Goal: Task Accomplishment & Management: Manage account settings

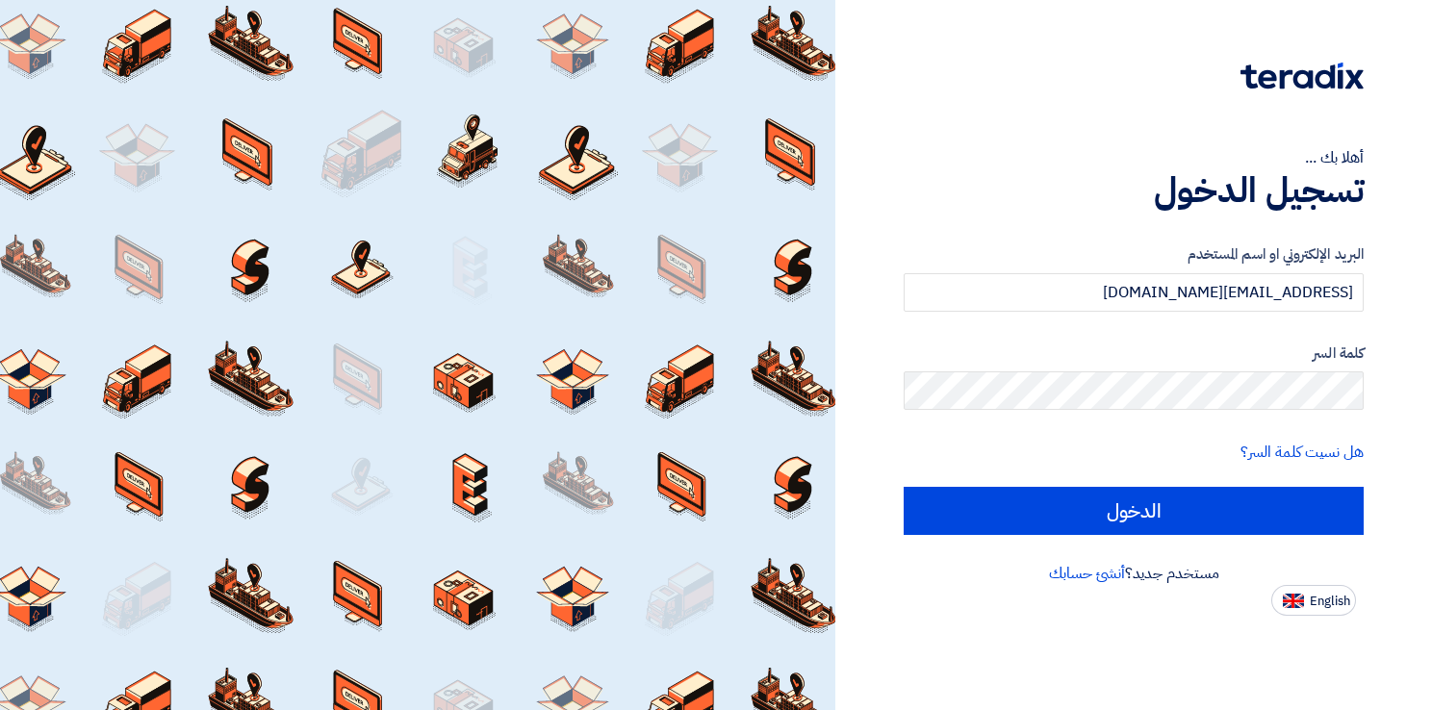
click at [1204, 504] on input "الدخول" at bounding box center [1134, 511] width 460 height 48
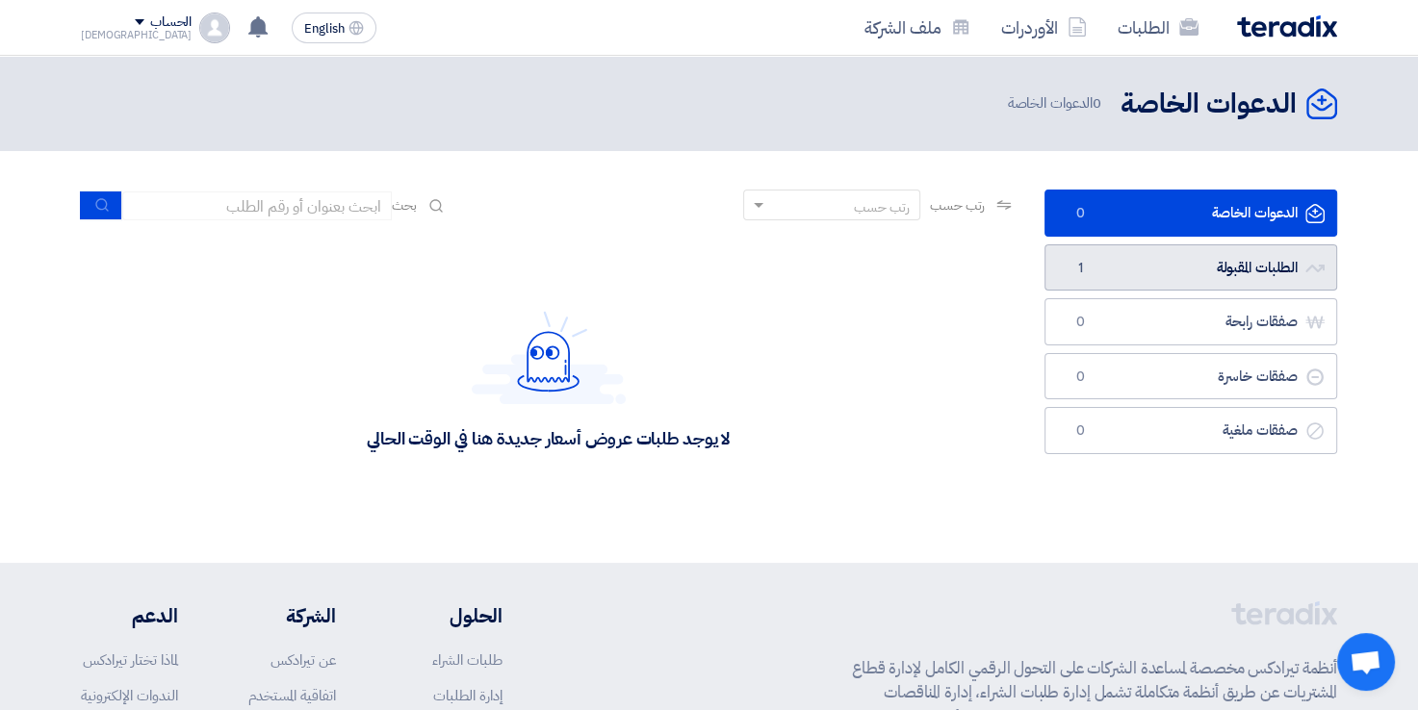
click at [1185, 273] on link "الطلبات المقبولة الطلبات المقبولة 1" at bounding box center [1190, 267] width 293 height 47
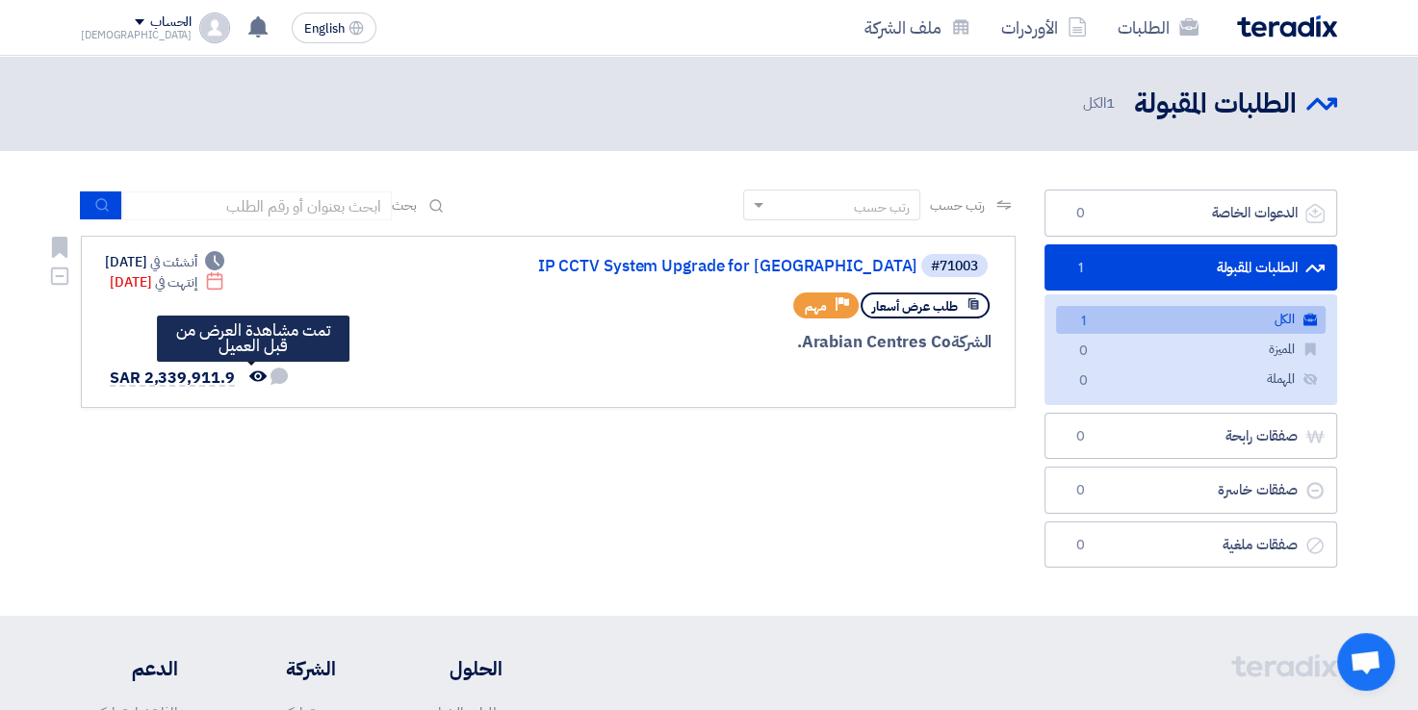
click at [250, 372] on use at bounding box center [257, 376] width 17 height 11
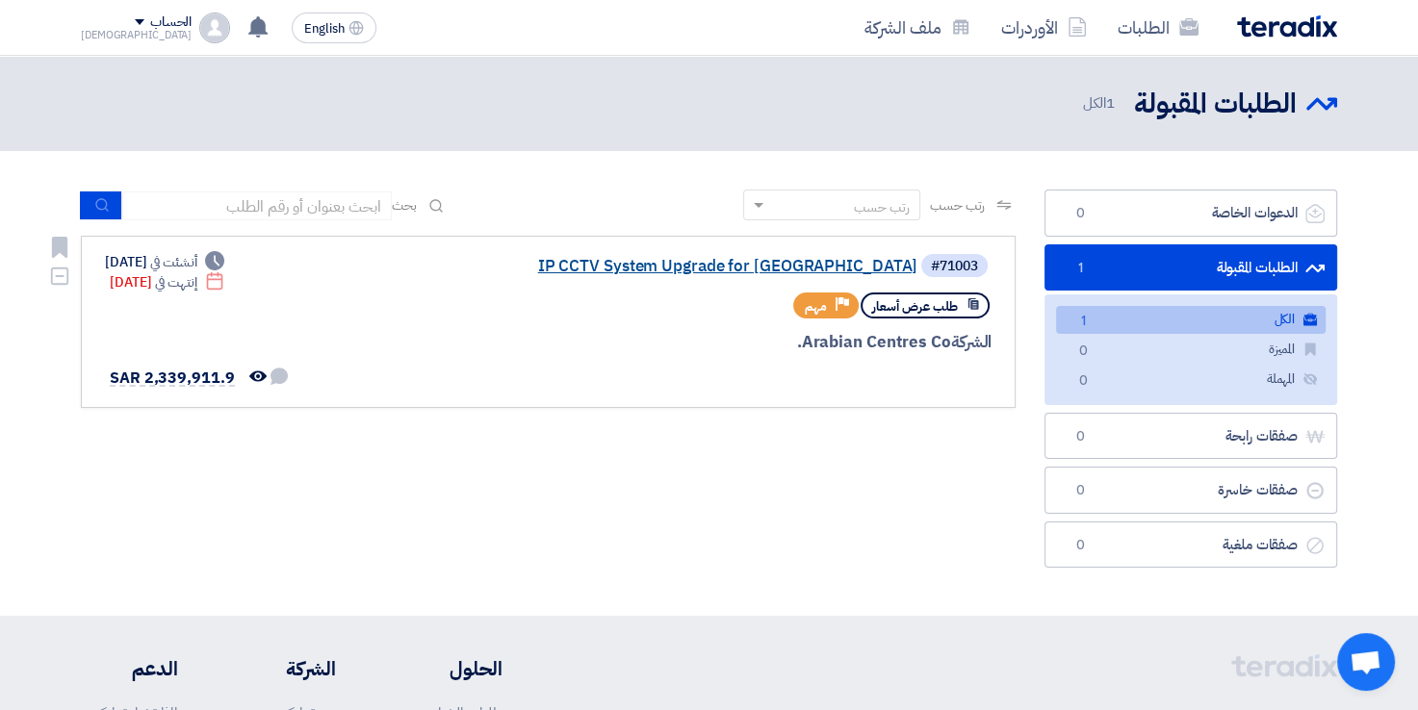
click at [801, 264] on link "IP CCTV System Upgrade for [GEOGRAPHIC_DATA]" at bounding box center [724, 266] width 385 height 17
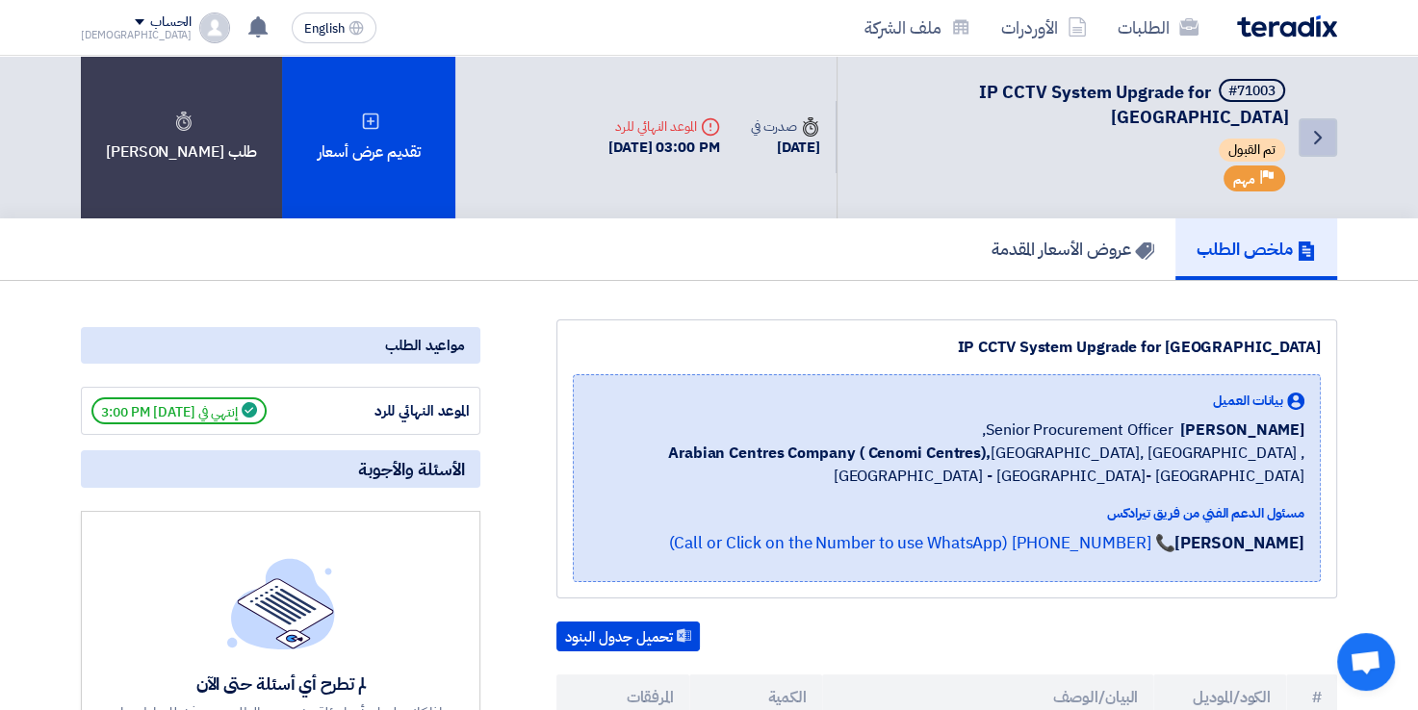
click at [1322, 130] on icon "Back" at bounding box center [1317, 137] width 23 height 23
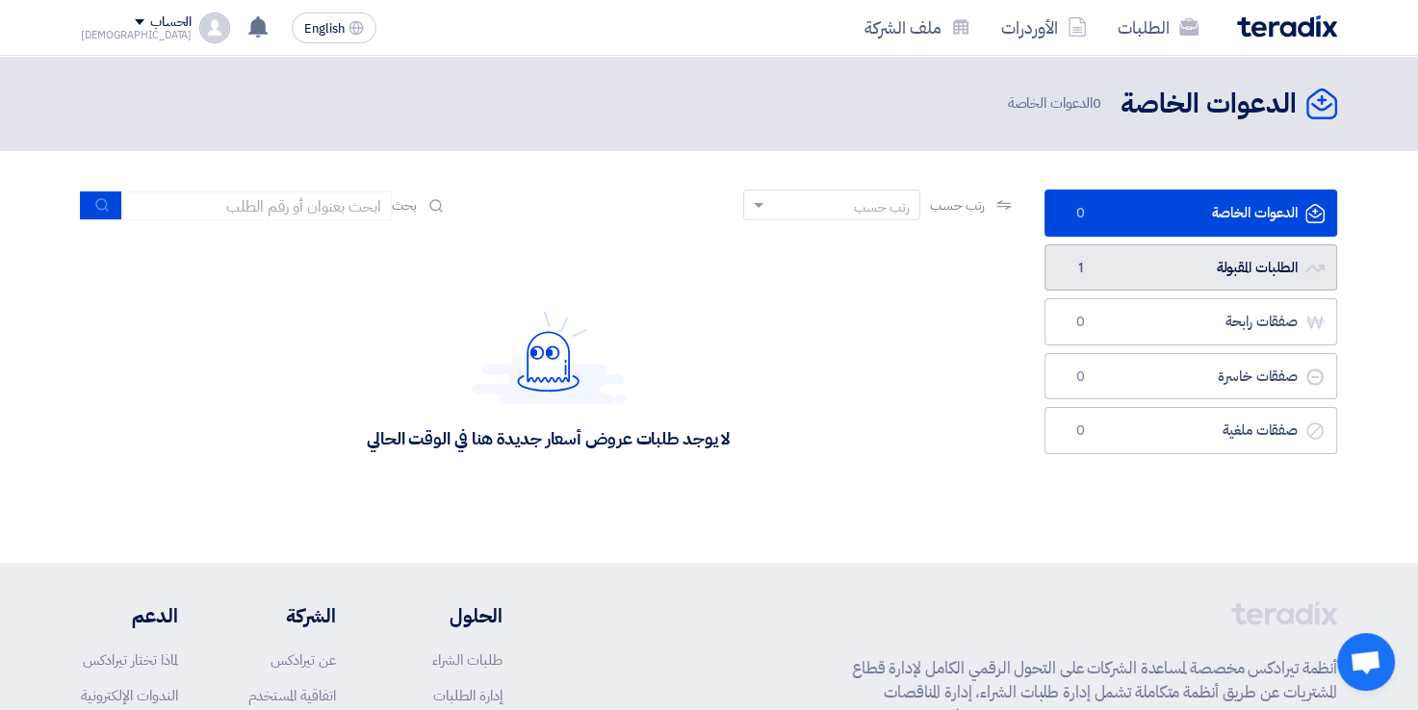
click at [1168, 272] on link "الطلبات المقبولة الطلبات المقبولة 1" at bounding box center [1190, 267] width 293 height 47
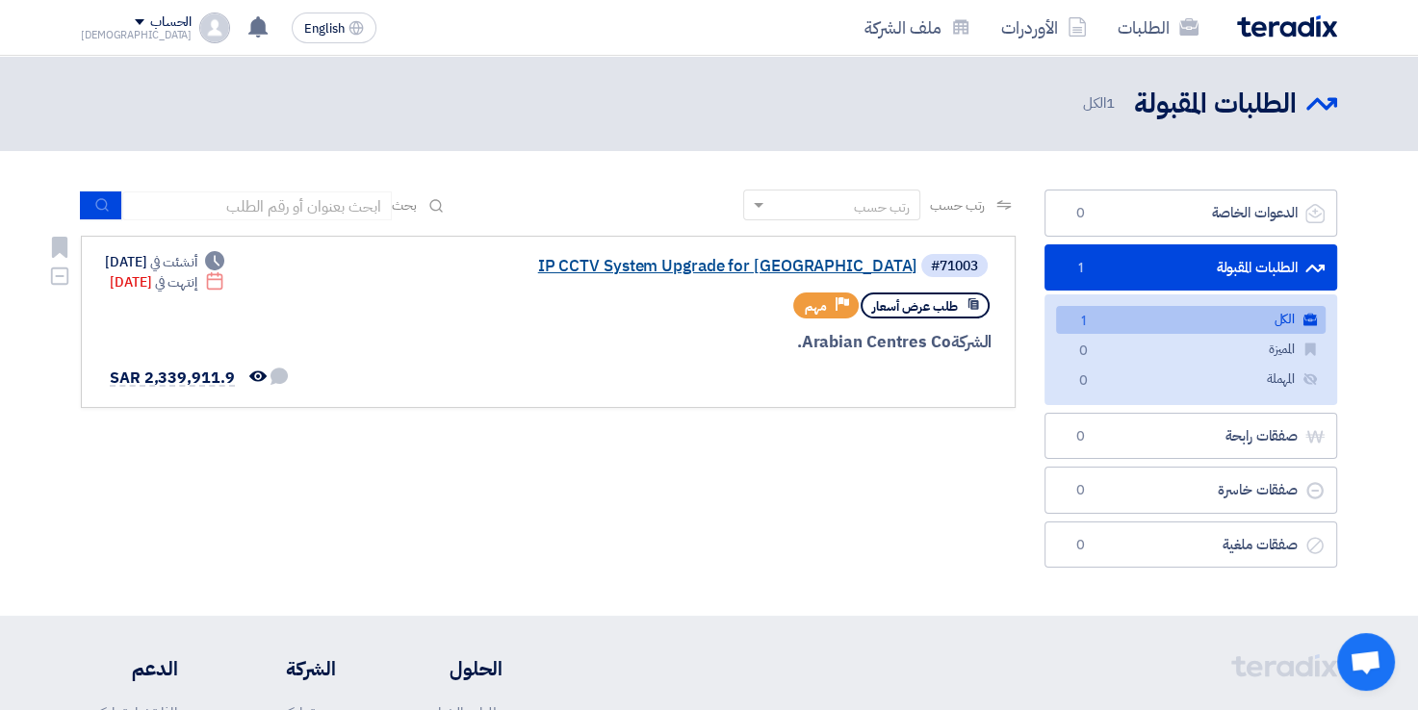
click at [696, 264] on link "IP CCTV System Upgrade for [GEOGRAPHIC_DATA]" at bounding box center [724, 266] width 385 height 17
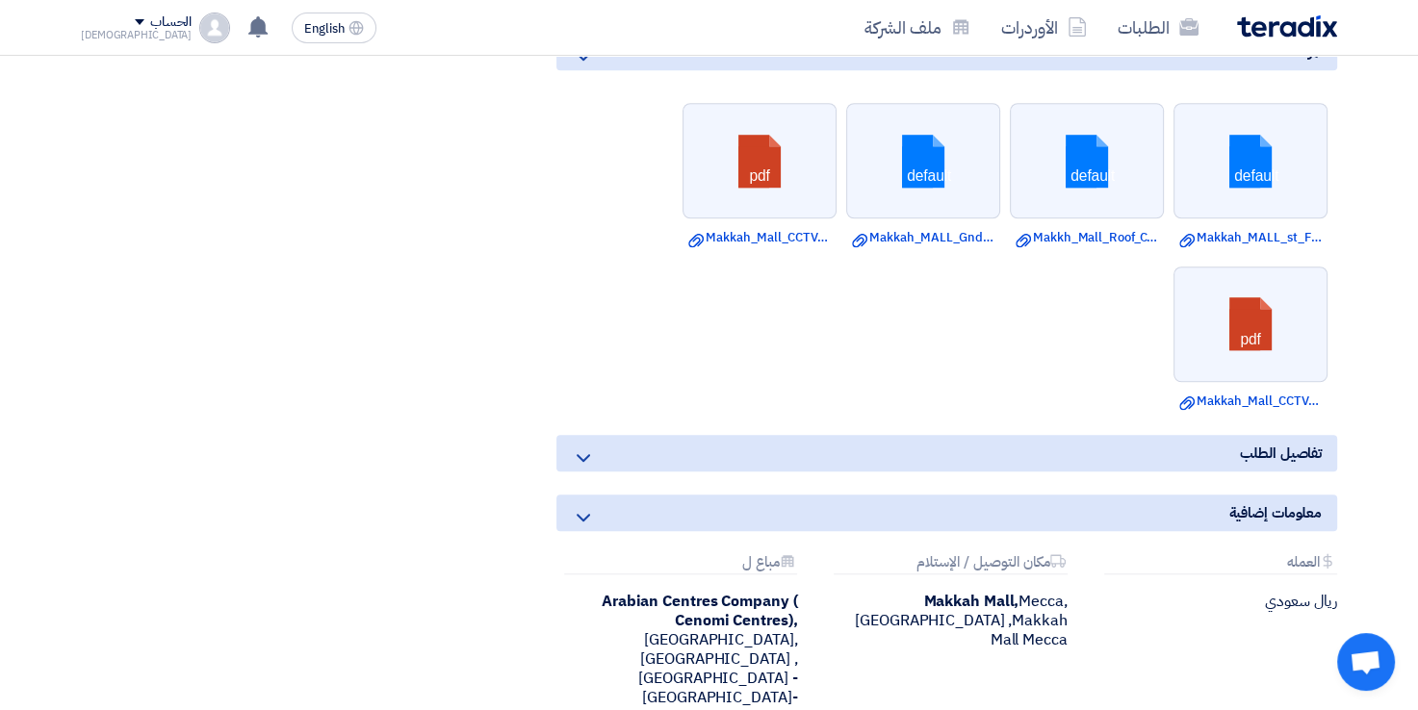
scroll to position [1378, 0]
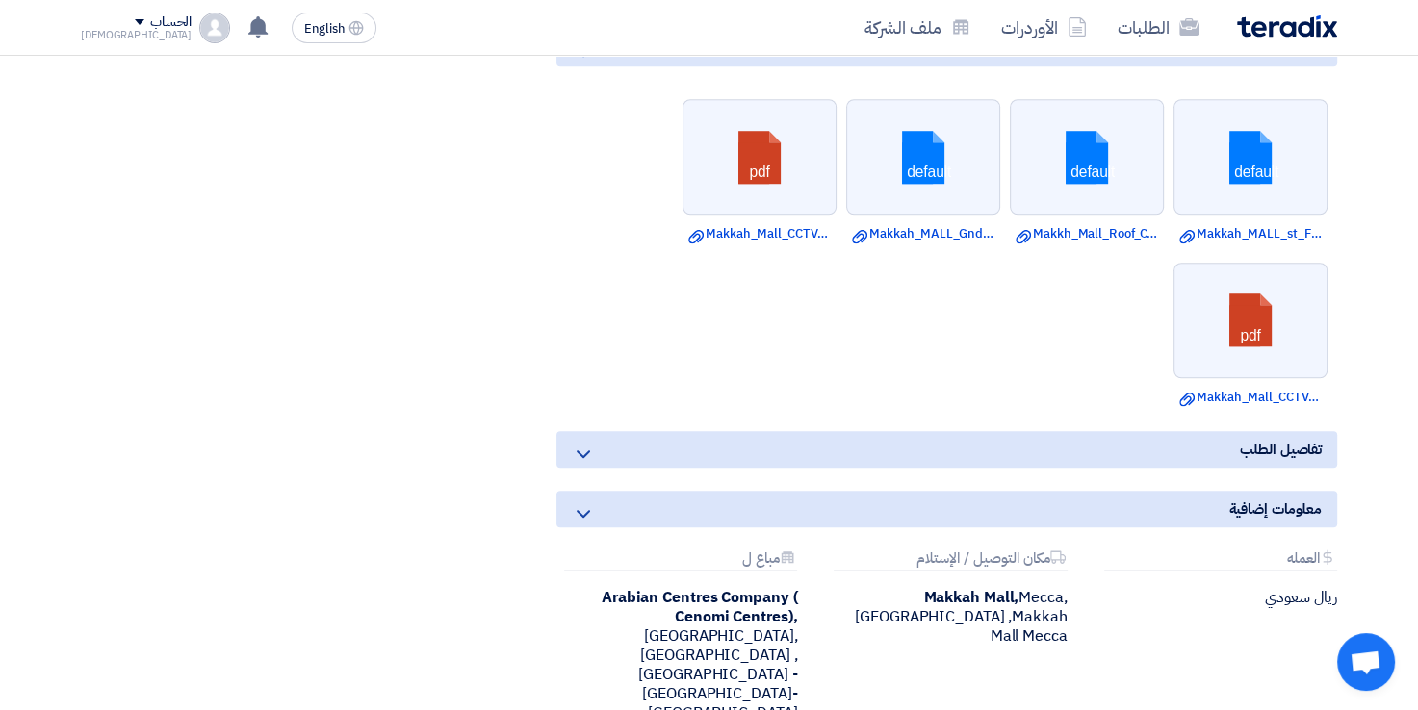
click at [872, 279] on ul "default Download file Makkah_MALL_st_Floor_CCTV_Layout_.dwg default Download fi…" at bounding box center [946, 253] width 781 height 326
click at [724, 588] on div "Arabian Centres Company ( [GEOGRAPHIC_DATA]), [GEOGRAPHIC_DATA], [GEOGRAPHIC_DA…" at bounding box center [676, 655] width 241 height 135
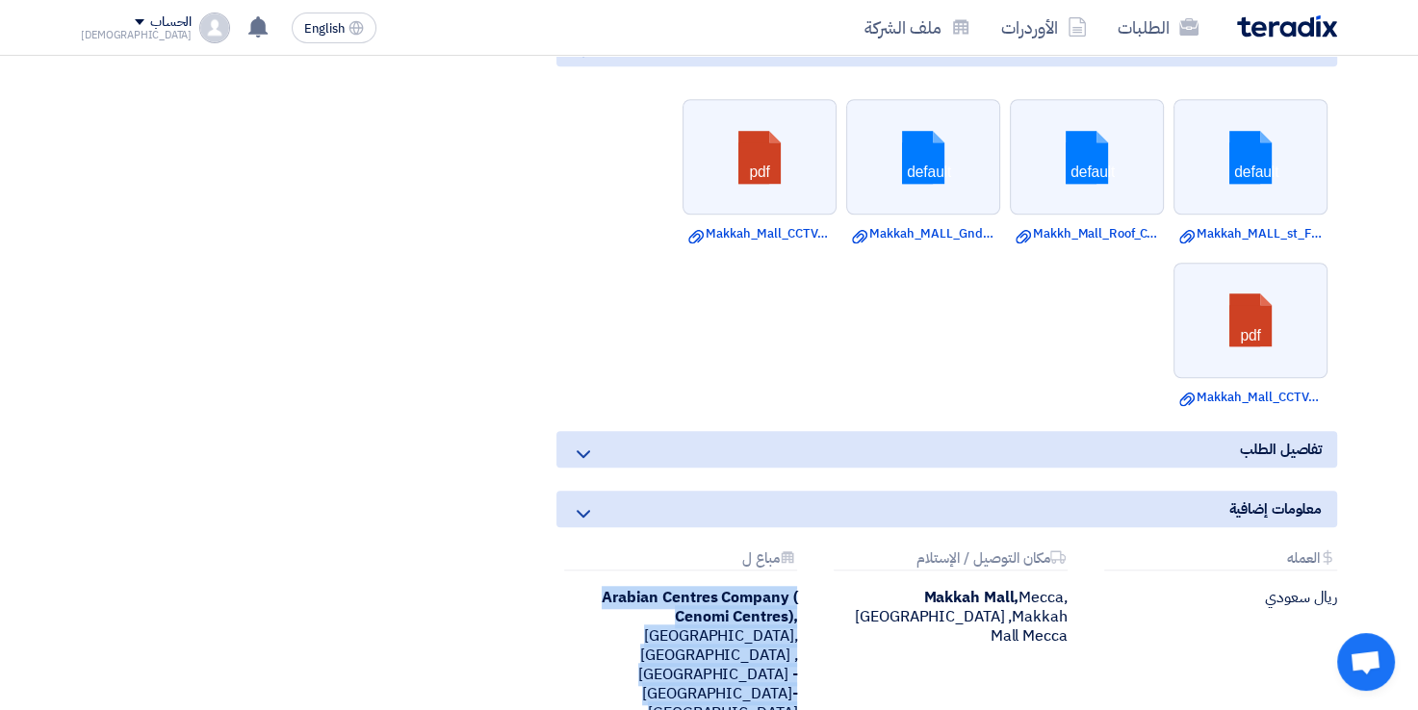
click at [724, 588] on div "Arabian Centres Company ( [GEOGRAPHIC_DATA]), [GEOGRAPHIC_DATA], [GEOGRAPHIC_DA…" at bounding box center [676, 655] width 241 height 135
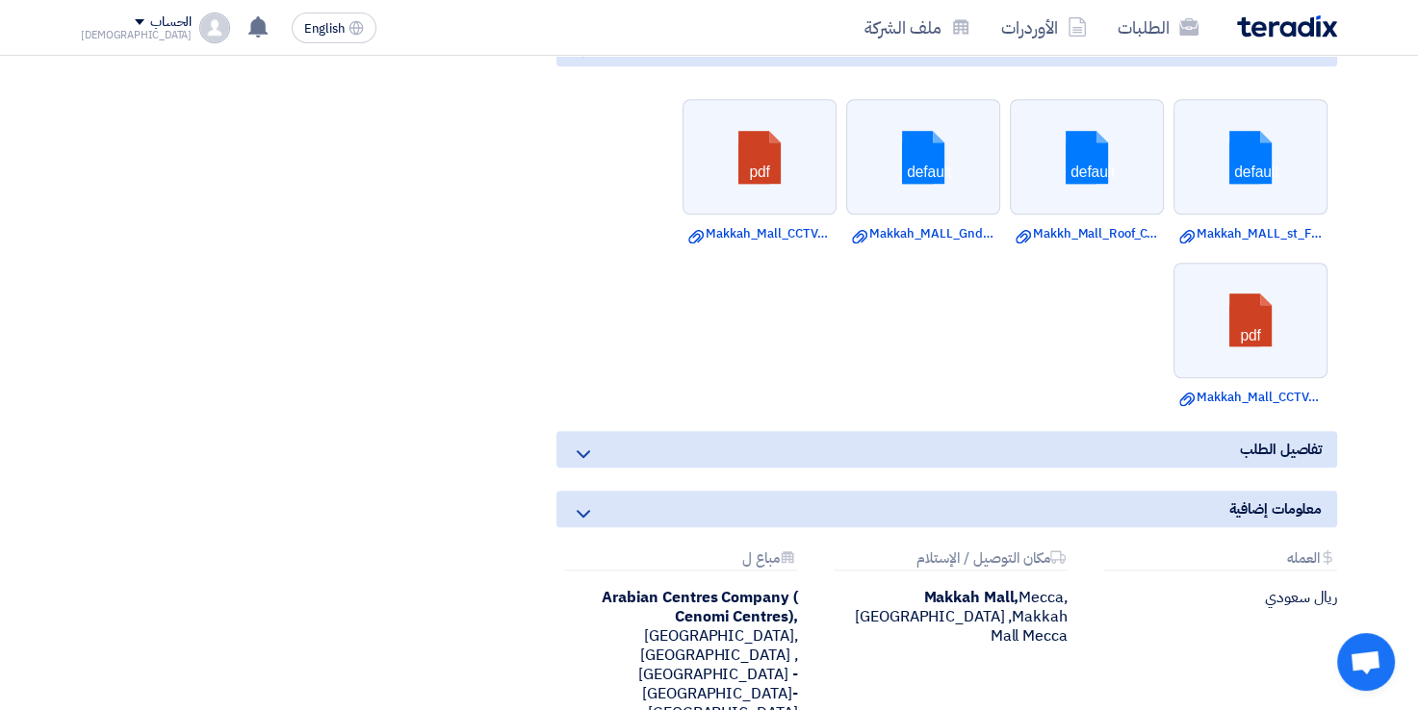
drag, startPoint x: 724, startPoint y: 585, endPoint x: 323, endPoint y: 470, distance: 416.7
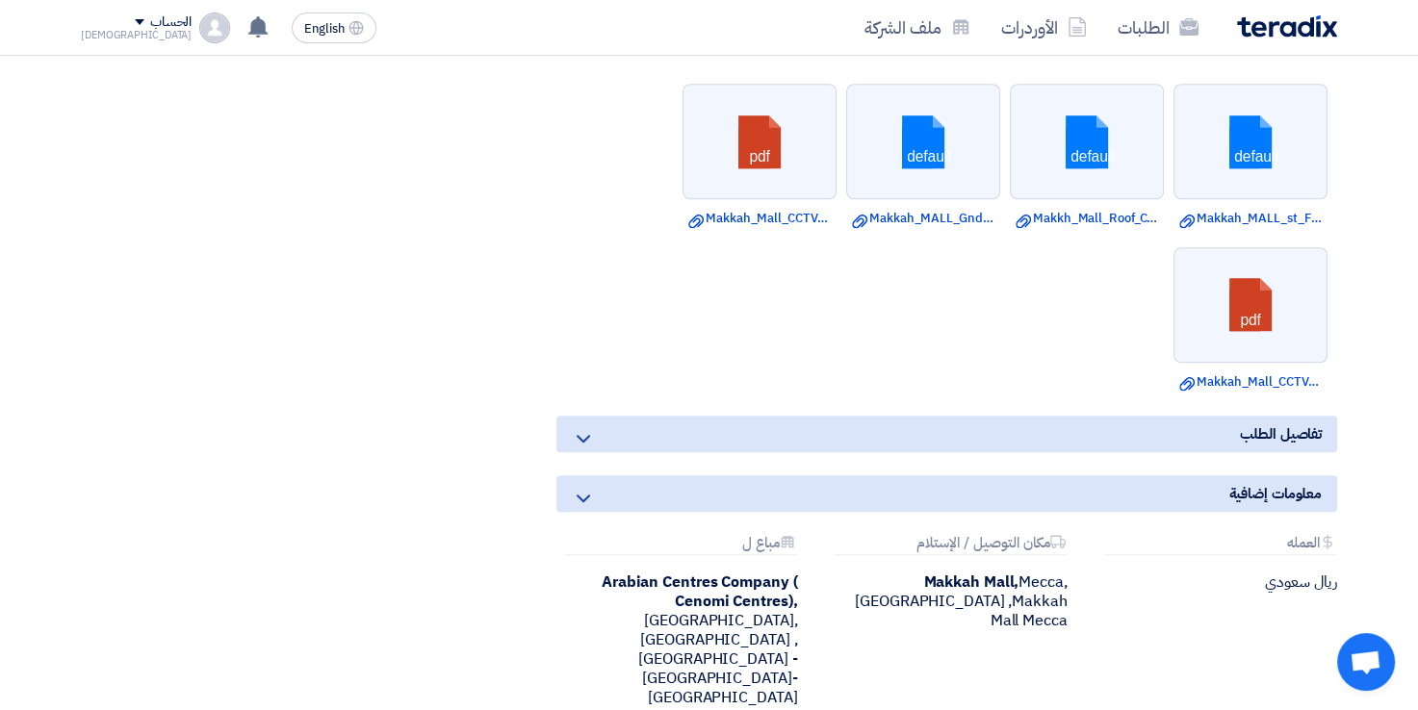
scroll to position [1398, 0]
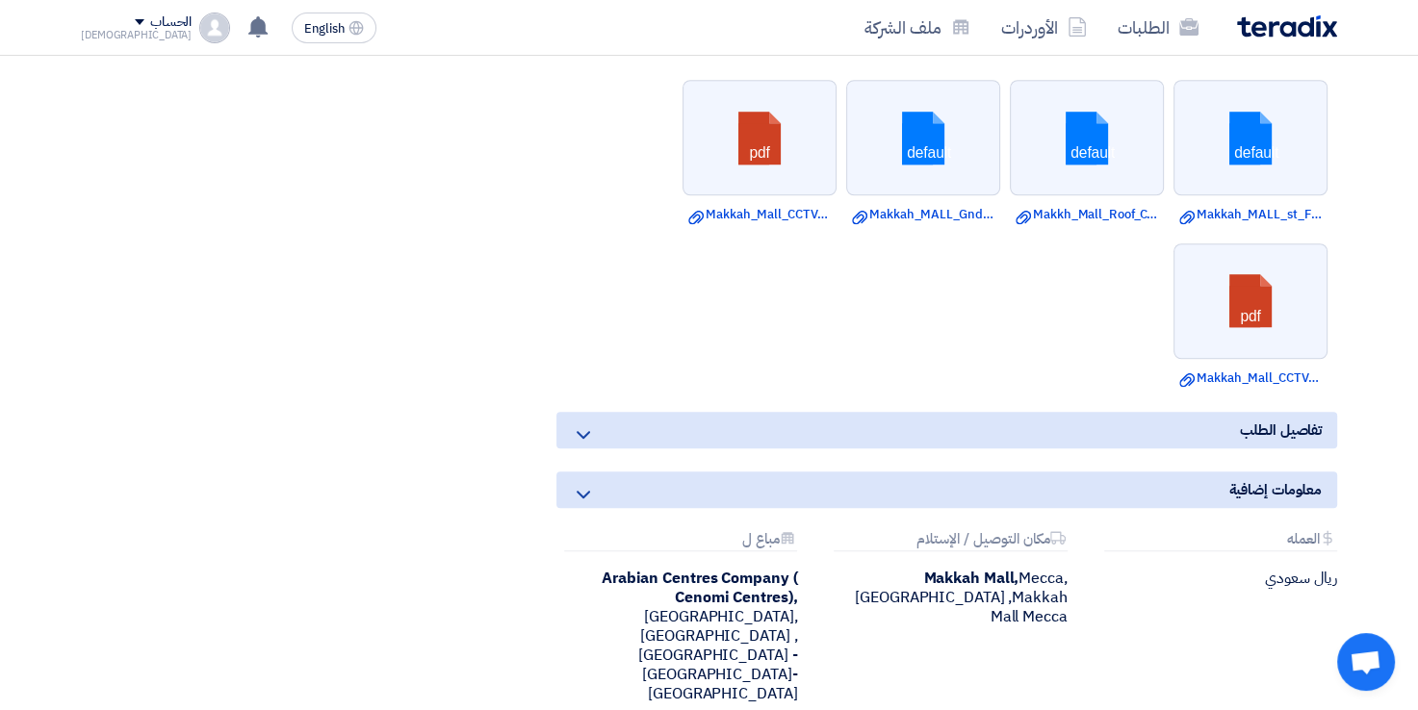
click at [582, 423] on icon at bounding box center [583, 434] width 23 height 23
click at [585, 483] on icon at bounding box center [583, 494] width 23 height 23
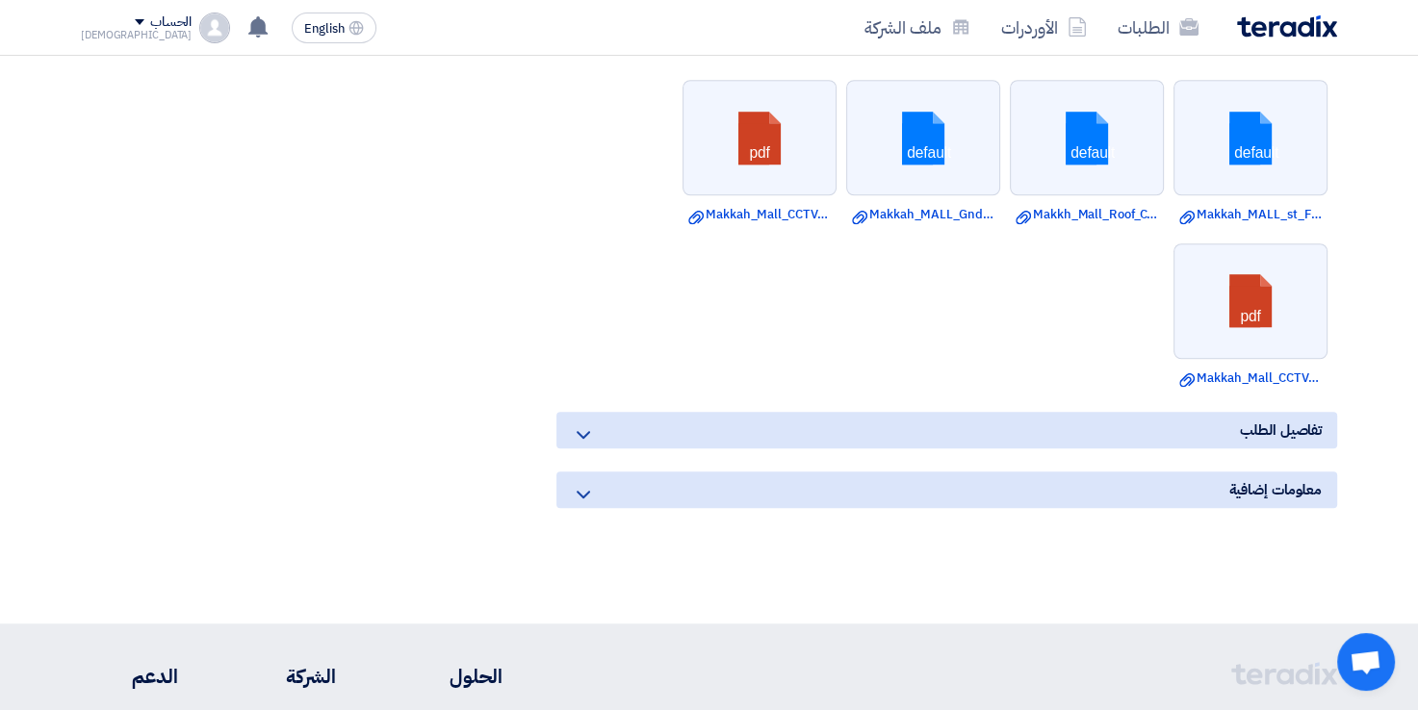
click at [585, 483] on icon at bounding box center [583, 494] width 23 height 23
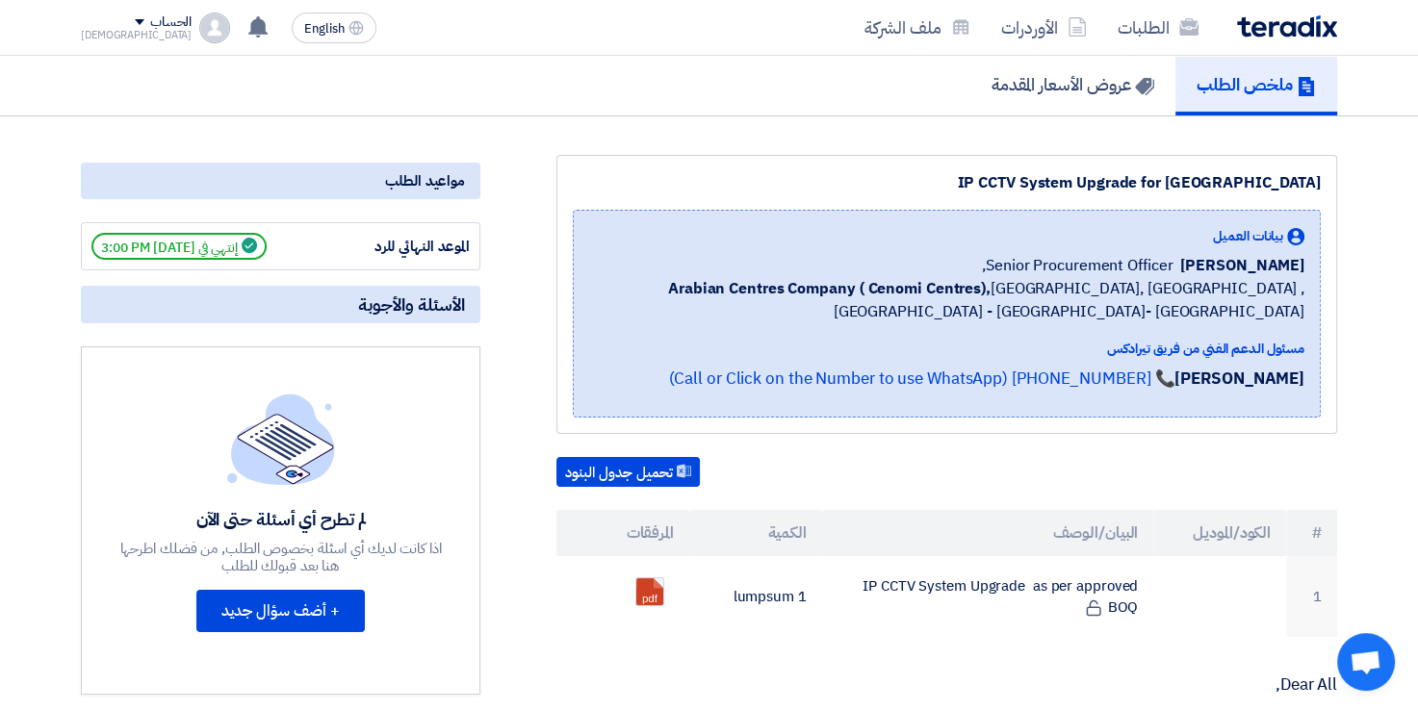
scroll to position [0, 0]
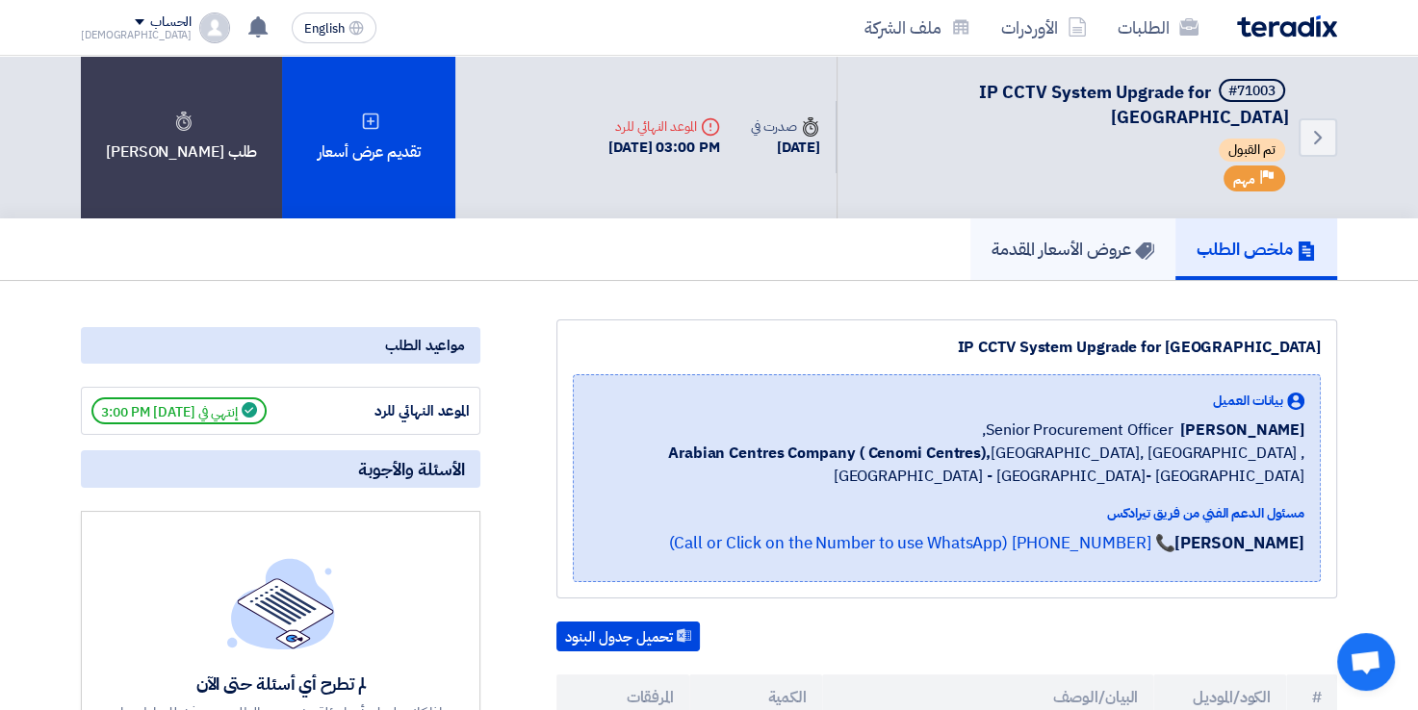
click at [1084, 238] on h5 "عروض الأسعار المقدمة" at bounding box center [1072, 249] width 163 height 22
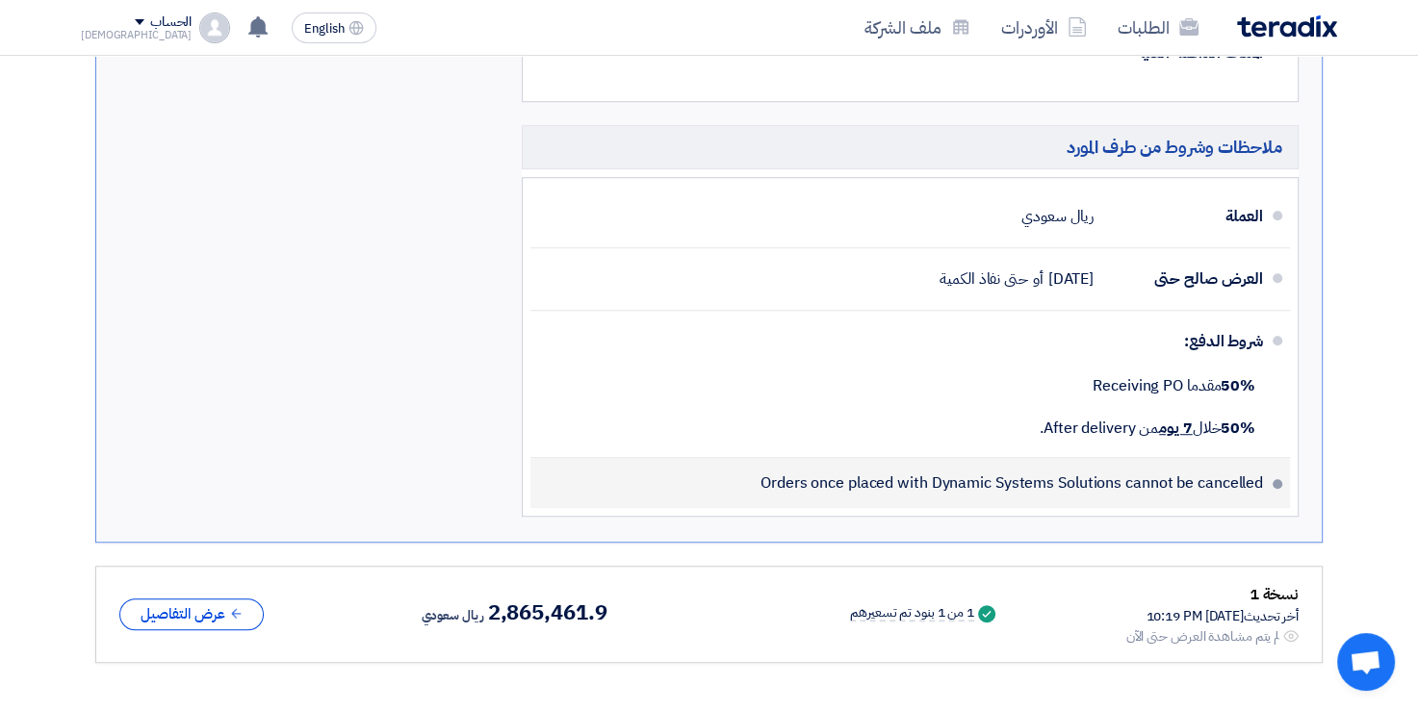
scroll to position [1313, 0]
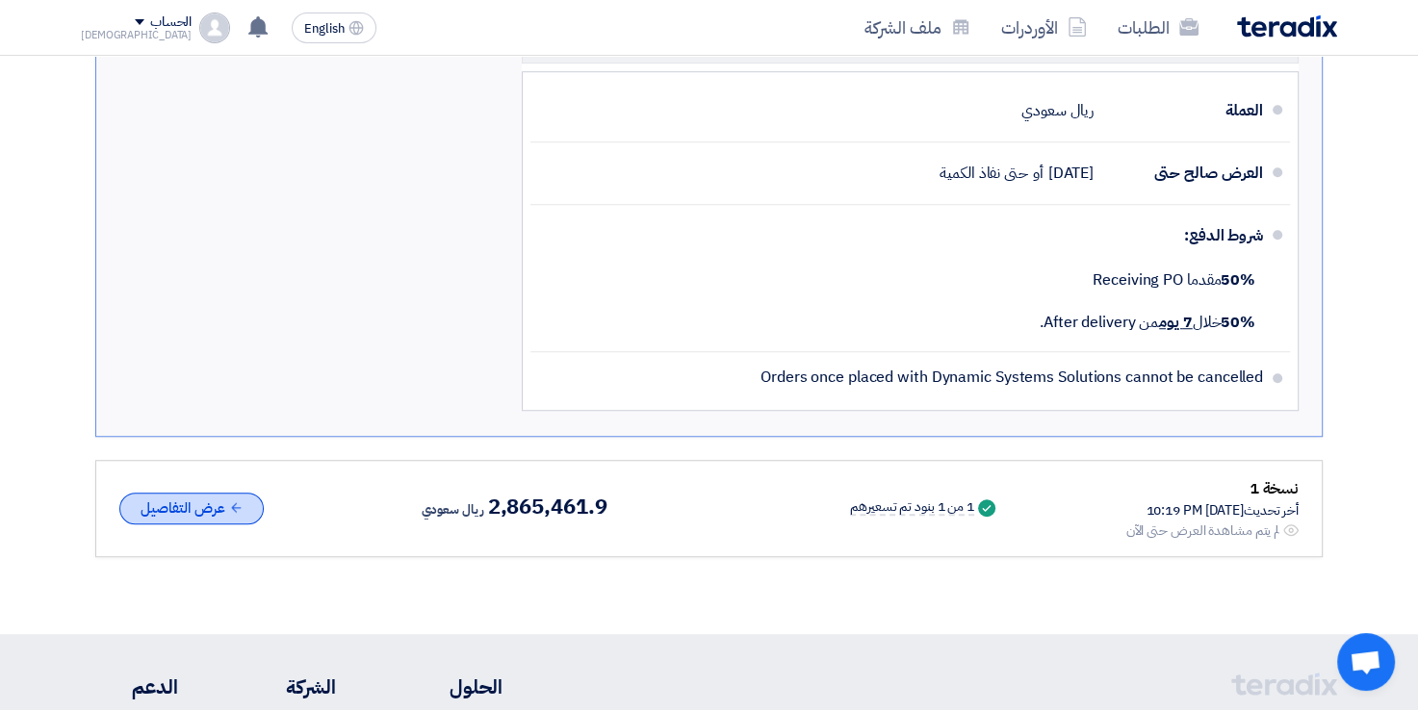
click at [218, 493] on button "عرض التفاصيل" at bounding box center [191, 509] width 144 height 32
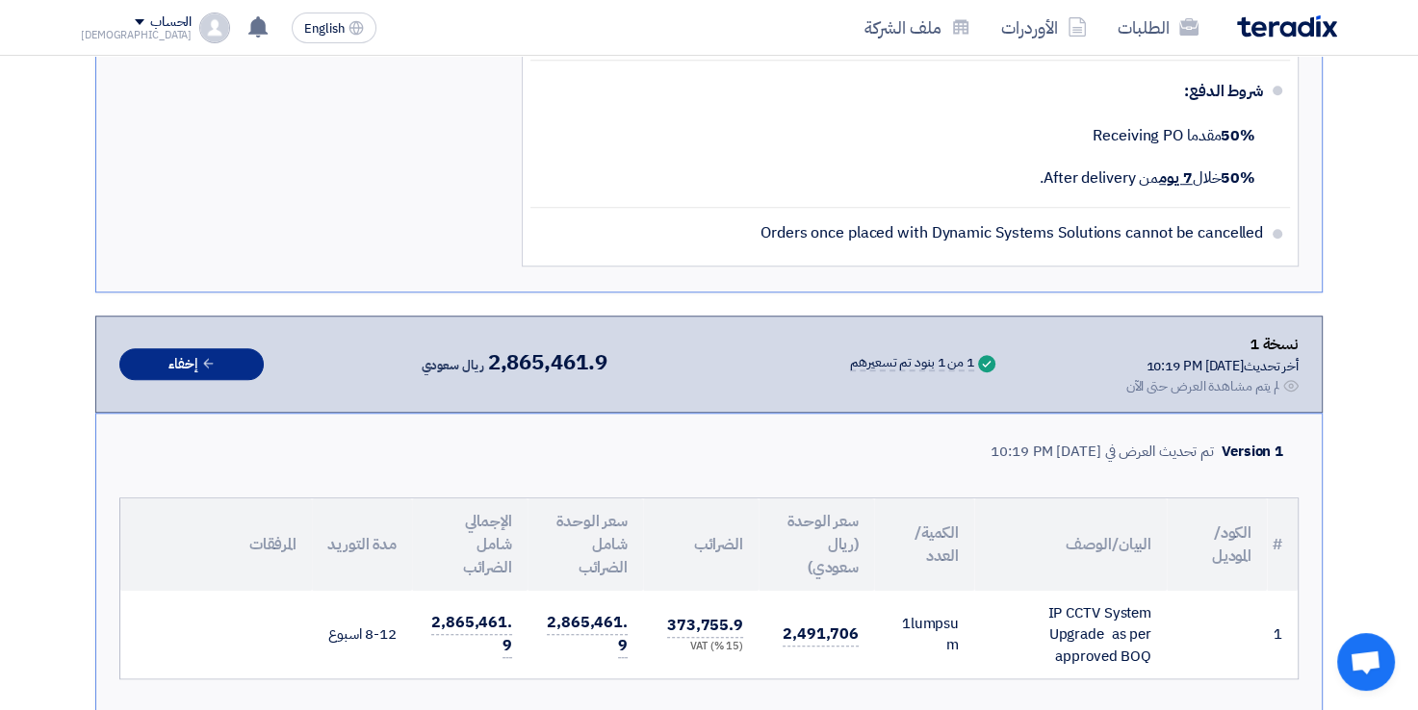
scroll to position [1442, 0]
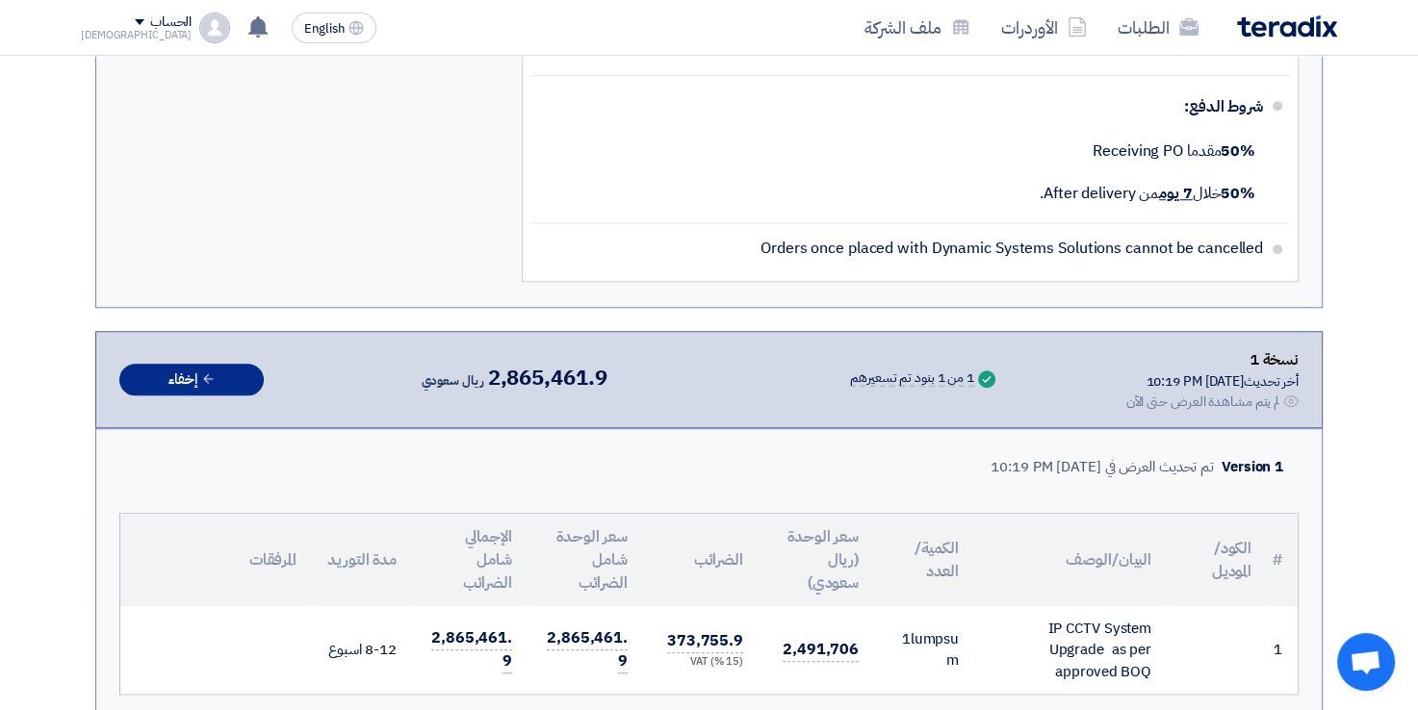
click at [224, 364] on button "إخفاء" at bounding box center [191, 380] width 144 height 32
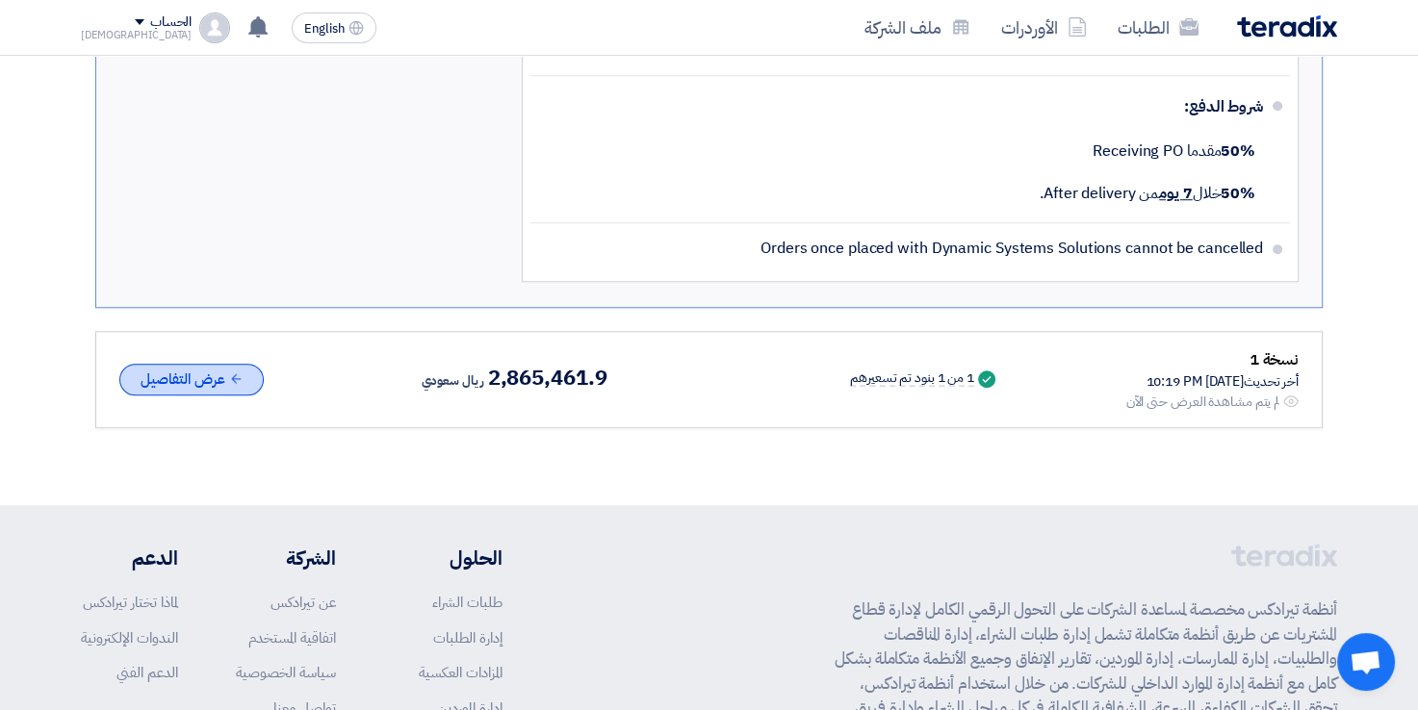
click at [224, 364] on button "عرض التفاصيل" at bounding box center [191, 380] width 144 height 32
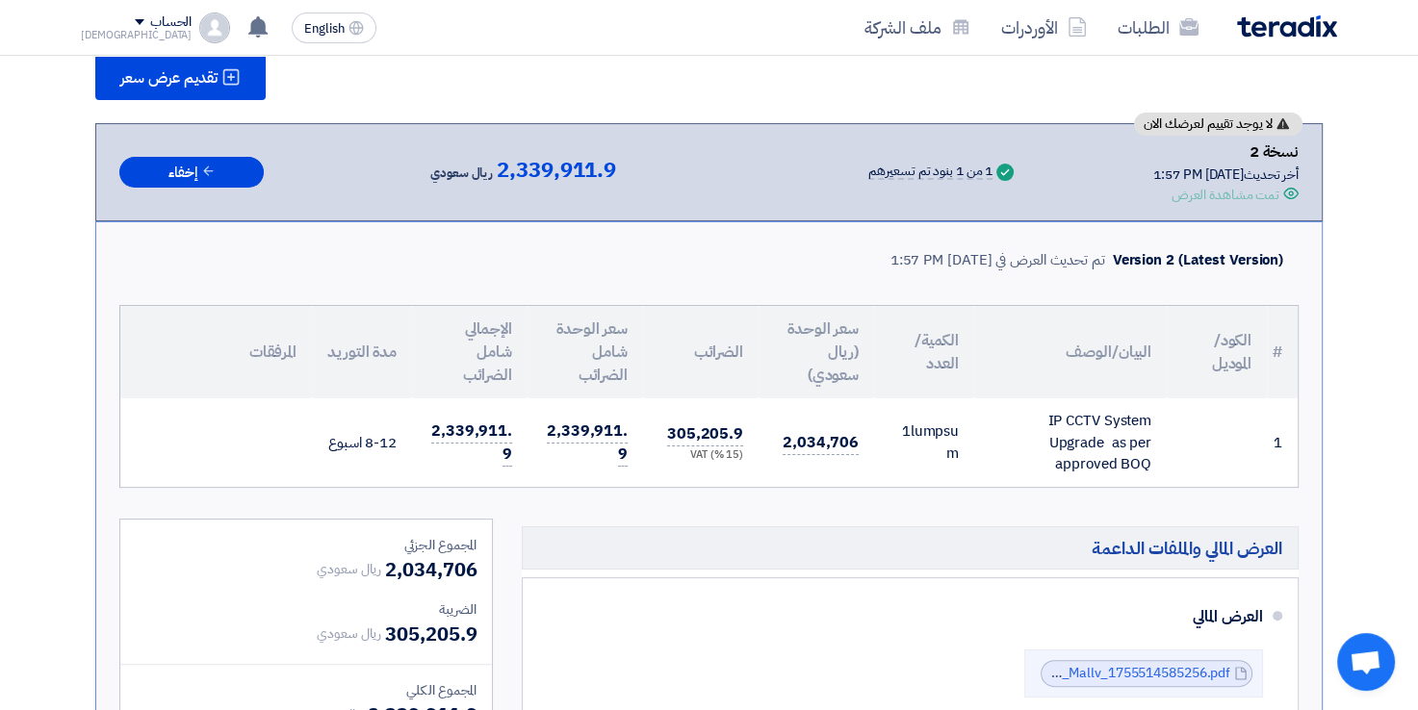
scroll to position [261, 0]
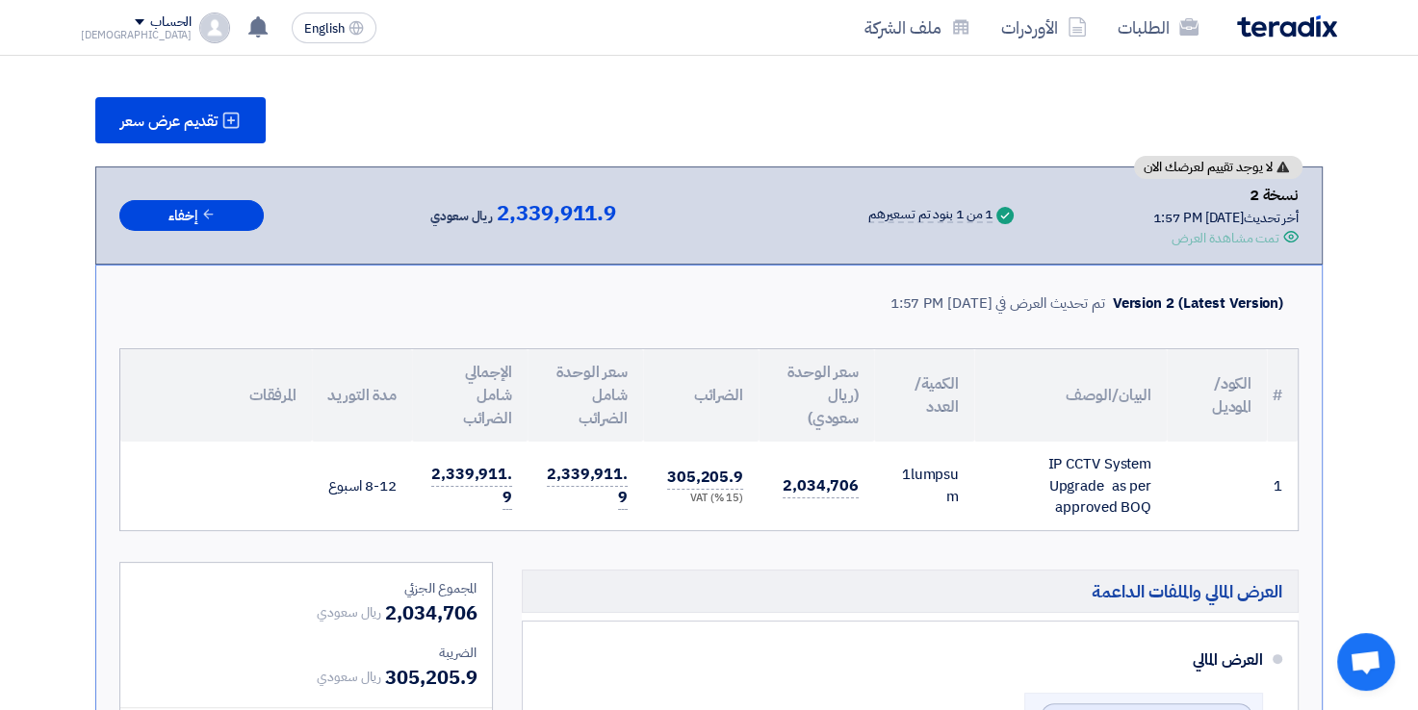
click at [1139, 293] on div "Version 2 (Latest Version)" at bounding box center [1198, 304] width 170 height 22
copy div "Version 2 (Latest Version)"
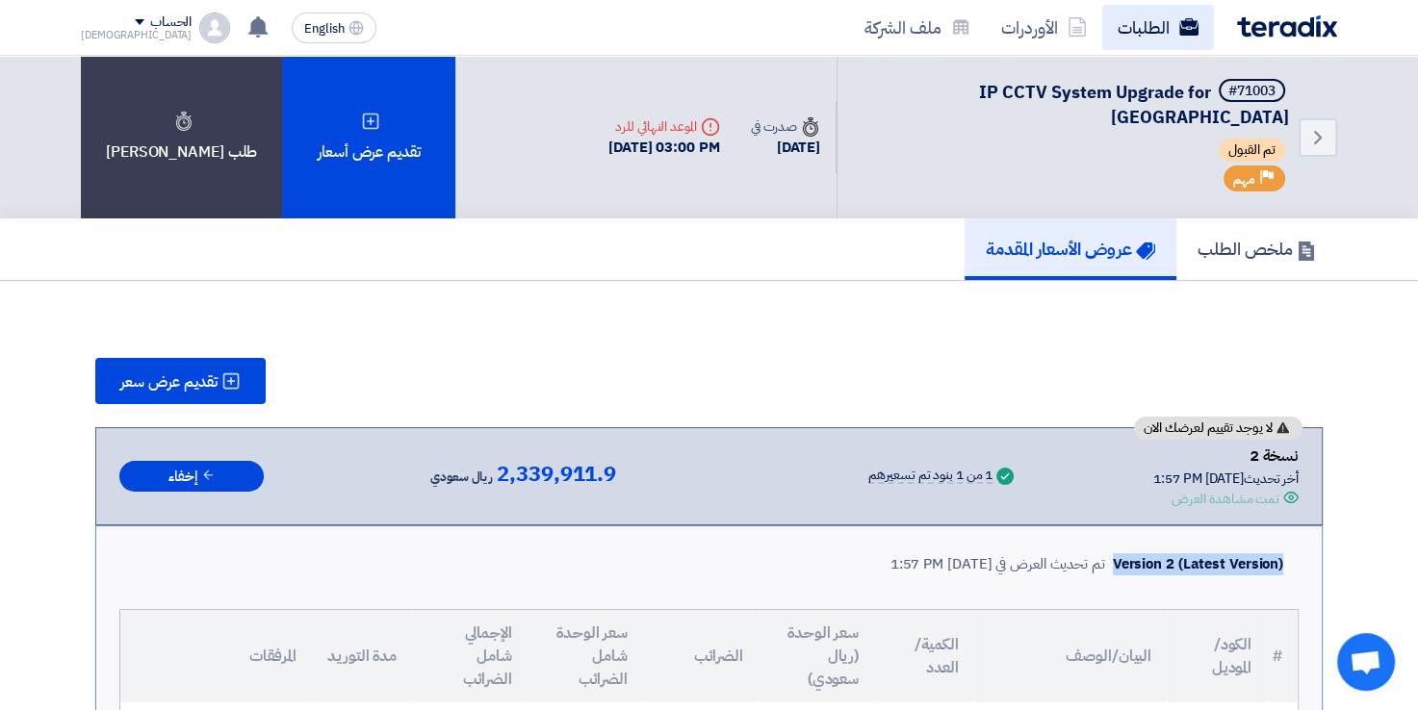
click at [1150, 25] on link "الطلبات" at bounding box center [1158, 27] width 112 height 45
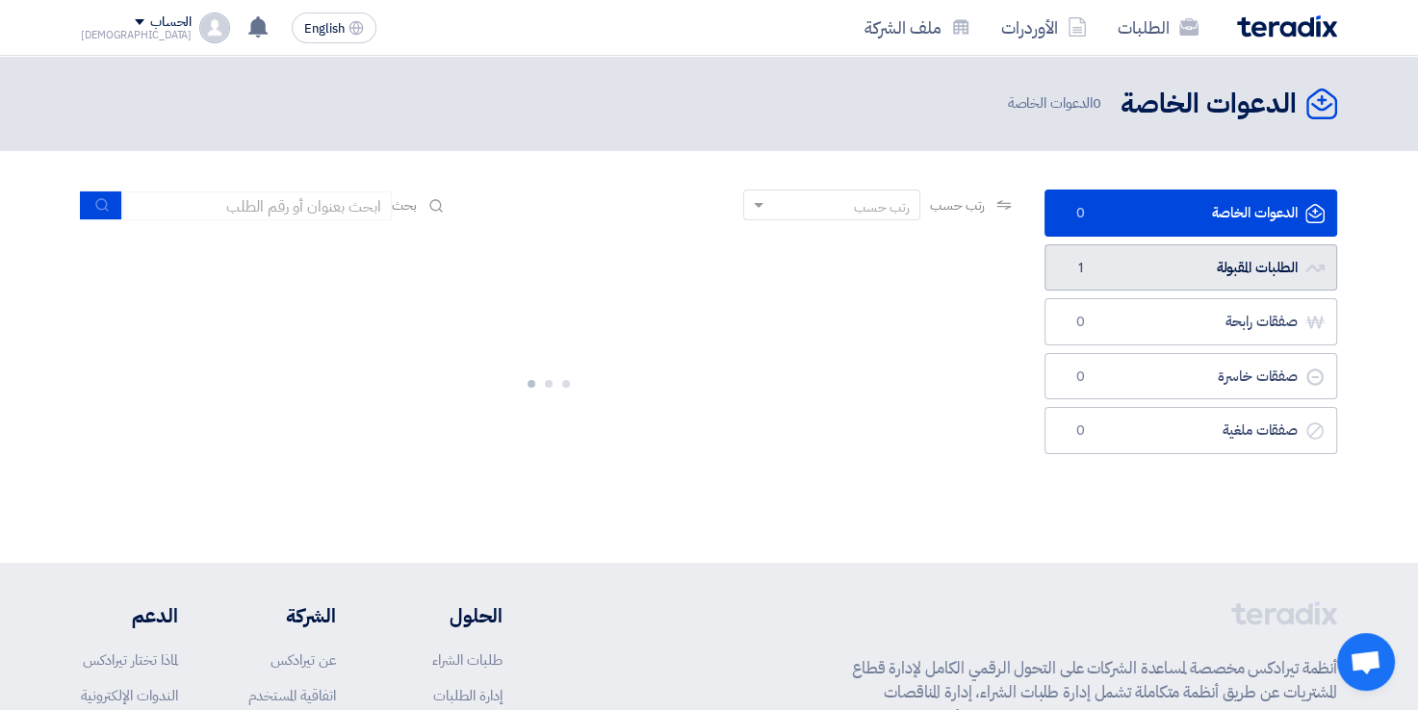
click at [1197, 264] on link "الطلبات المقبولة الطلبات المقبولة 1" at bounding box center [1190, 267] width 293 height 47
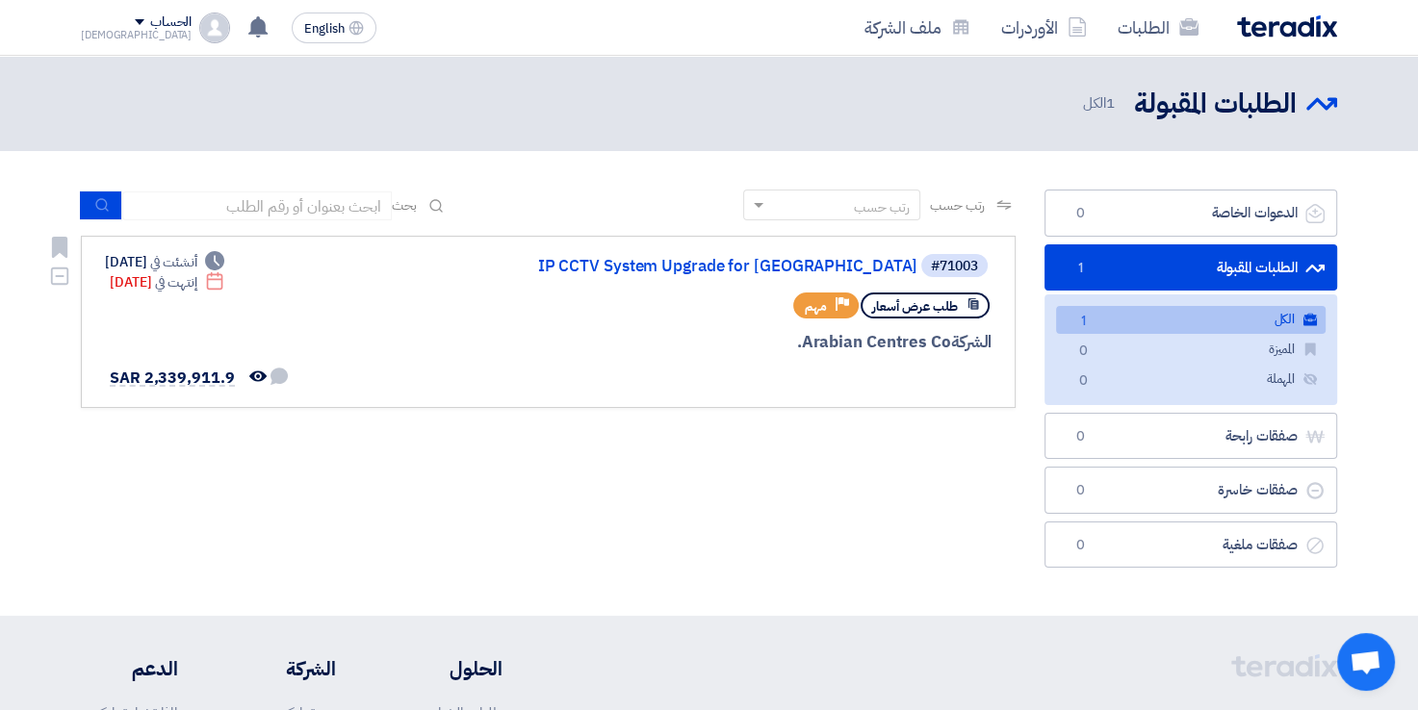
click at [898, 314] on span "طلب عرض أسعار" at bounding box center [915, 306] width 86 height 18
click at [820, 310] on span "مهم" at bounding box center [816, 306] width 22 height 18
click at [249, 372] on use at bounding box center [257, 376] width 17 height 11
click at [1042, 44] on link "الأوردرات" at bounding box center [1044, 27] width 116 height 45
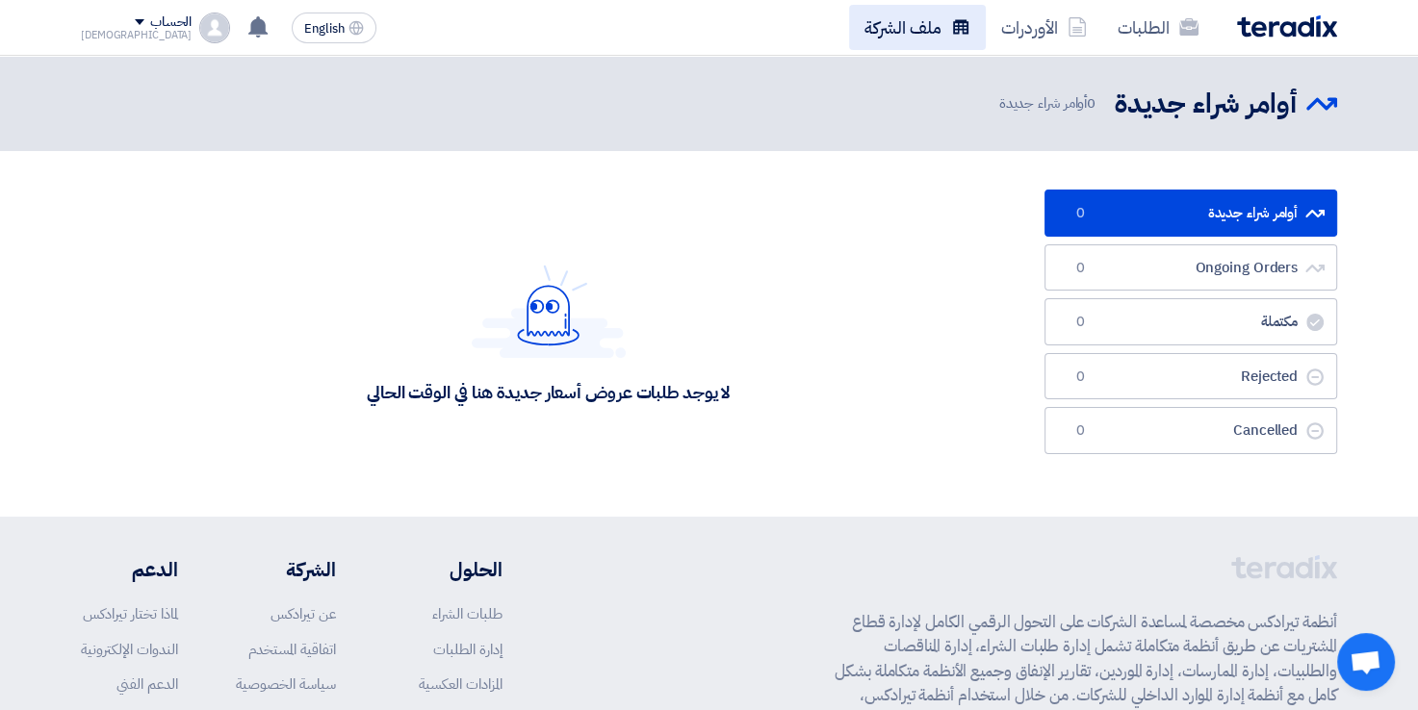
click at [915, 24] on link "ملف الشركة" at bounding box center [917, 27] width 137 height 45
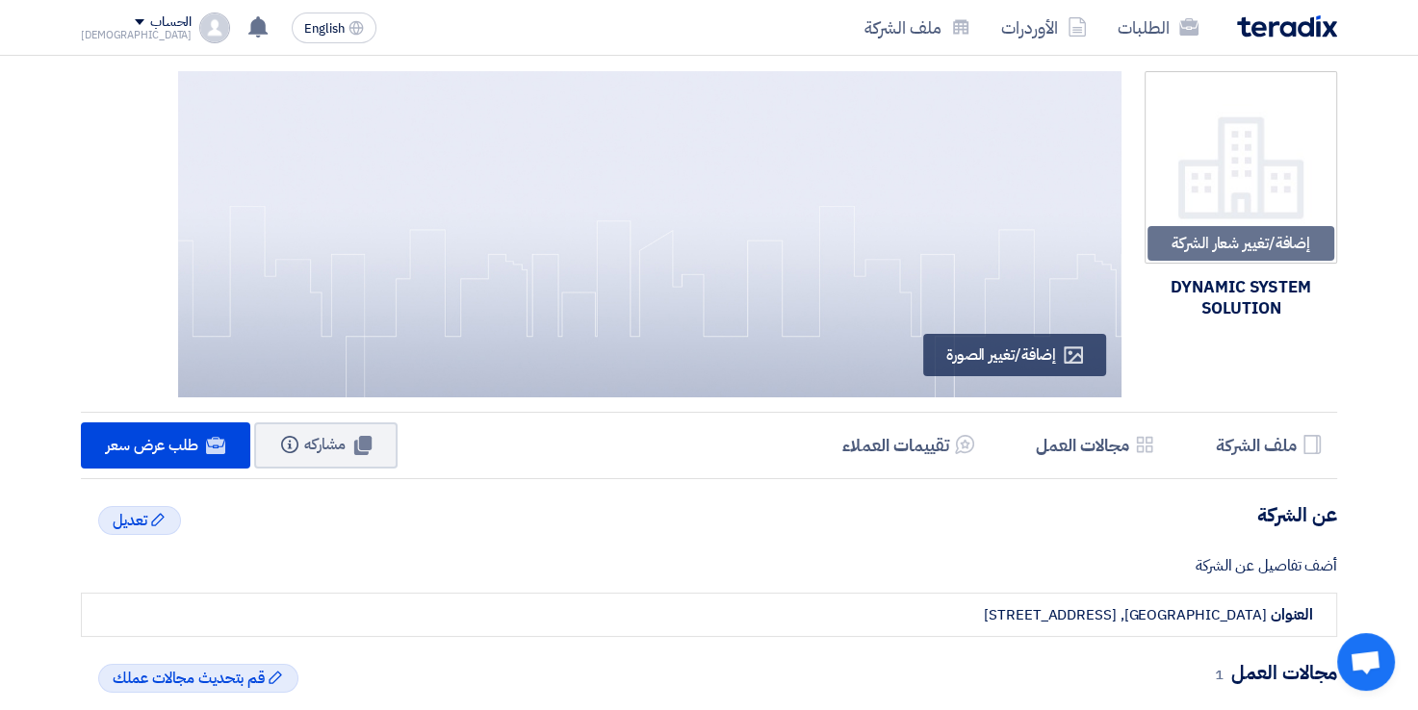
click at [1240, 305] on div "DYNAMIC SYSTEM SOLUTION" at bounding box center [1240, 298] width 192 height 42
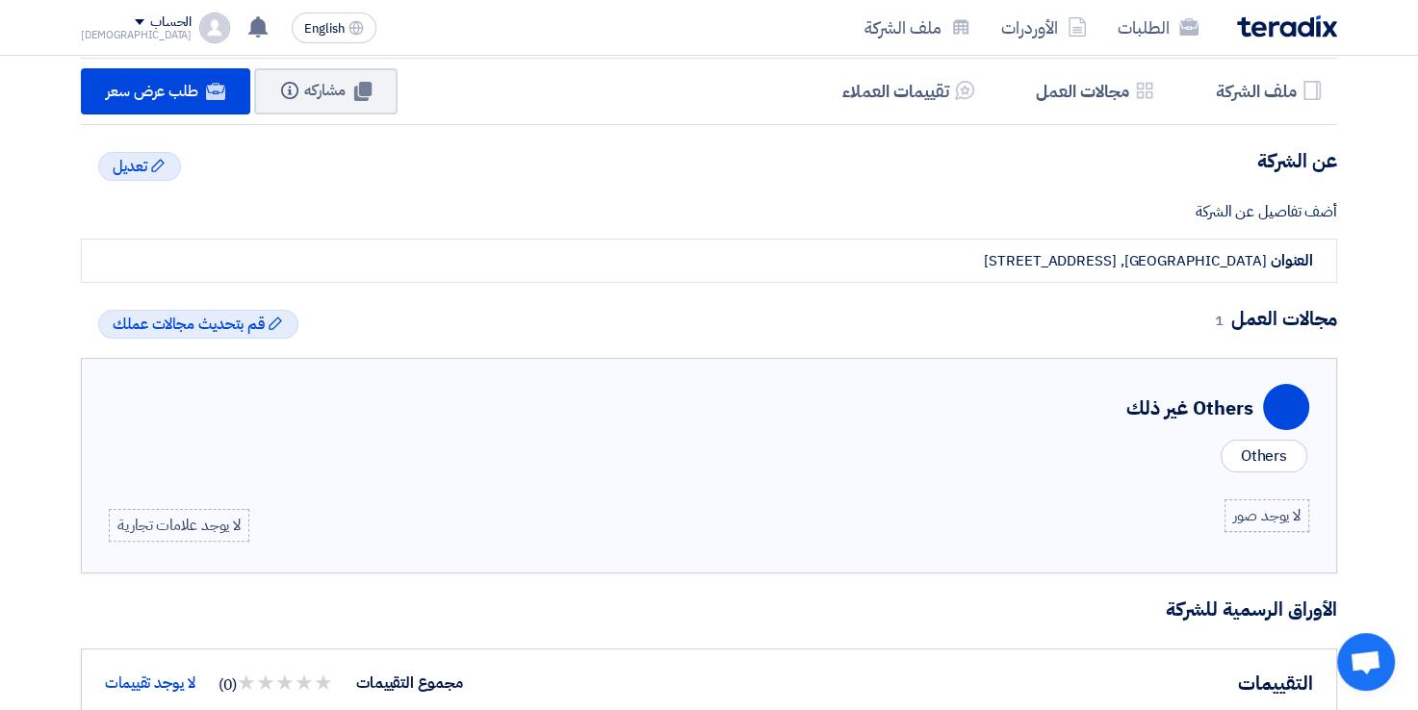
scroll to position [360, 0]
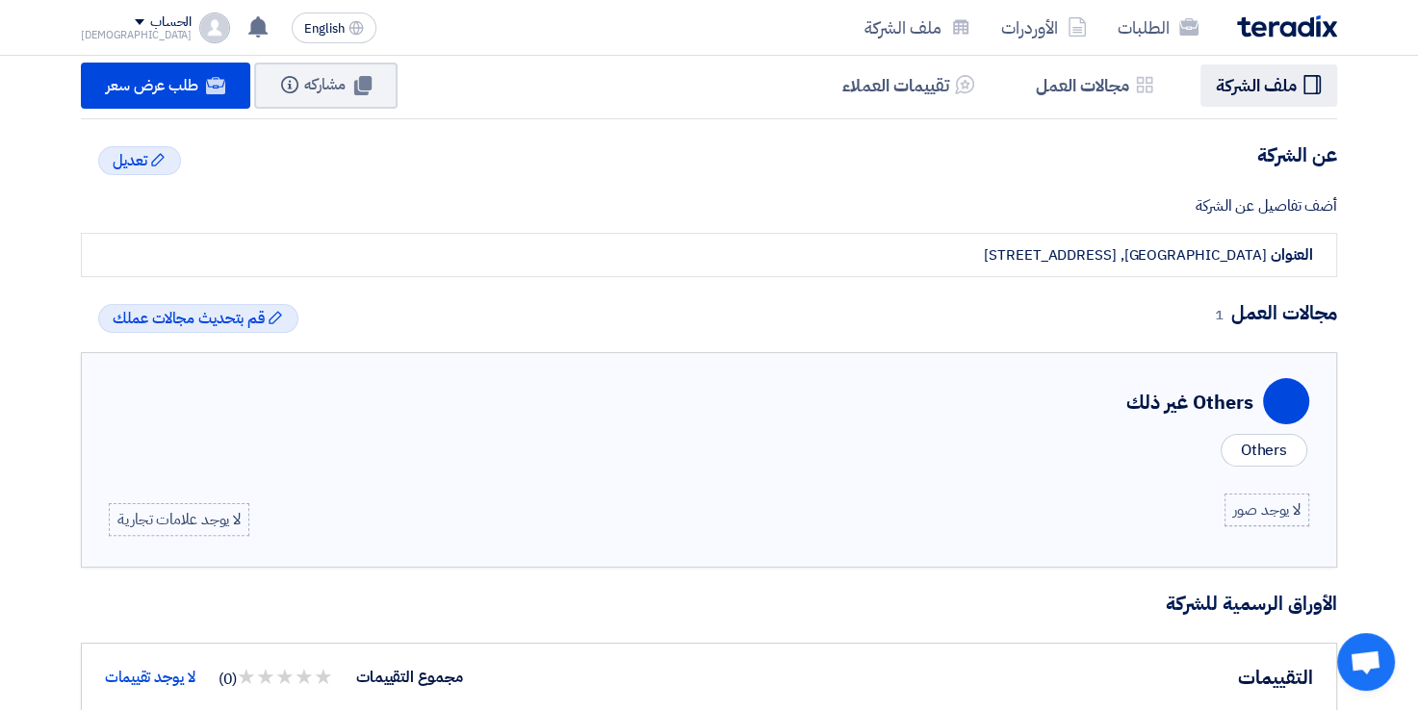
click at [1256, 87] on h5 "ملف الشركة" at bounding box center [1256, 85] width 81 height 22
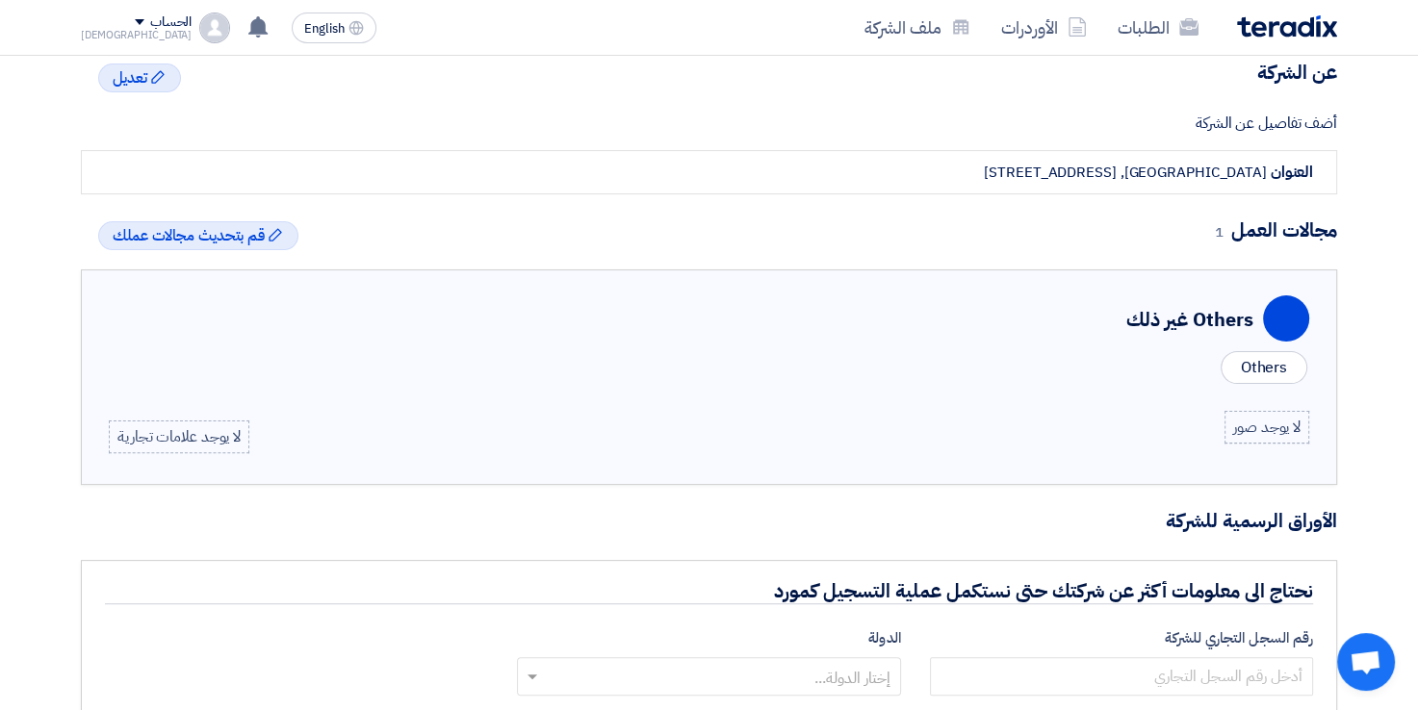
scroll to position [0, 0]
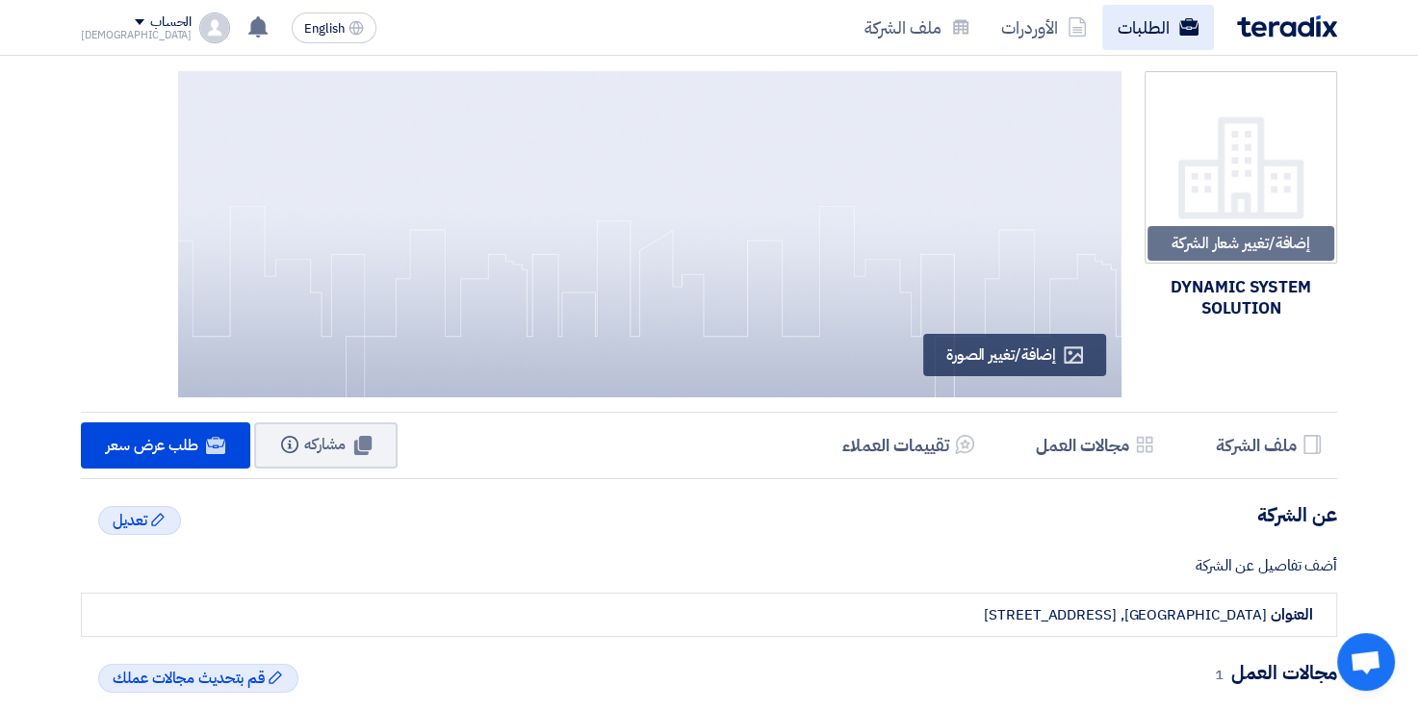
click at [1170, 22] on link "الطلبات" at bounding box center [1158, 27] width 112 height 45
